Goal: Navigation & Orientation: Find specific page/section

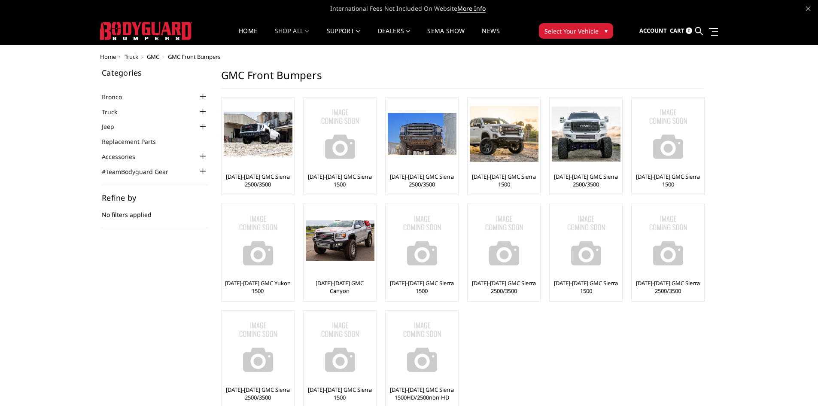
click at [112, 58] on span "Home" at bounding box center [108, 57] width 16 height 8
